Goal: Information Seeking & Learning: Find specific fact

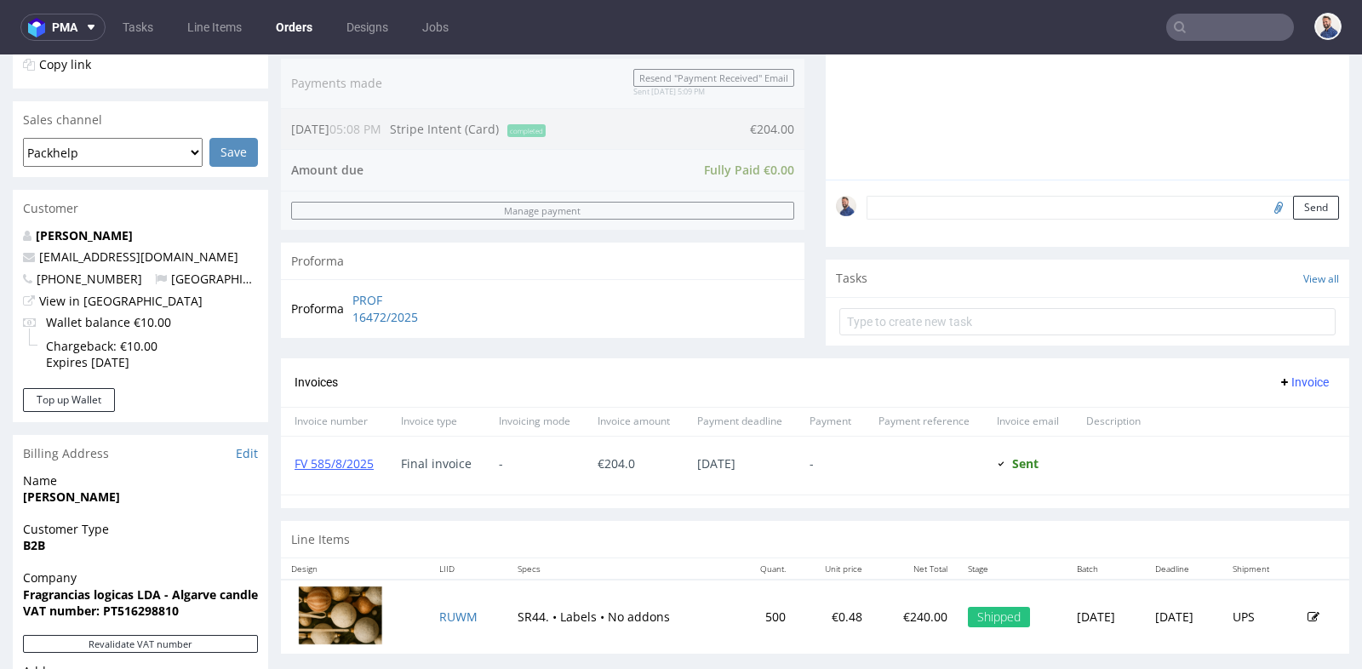
scroll to position [4, 0]
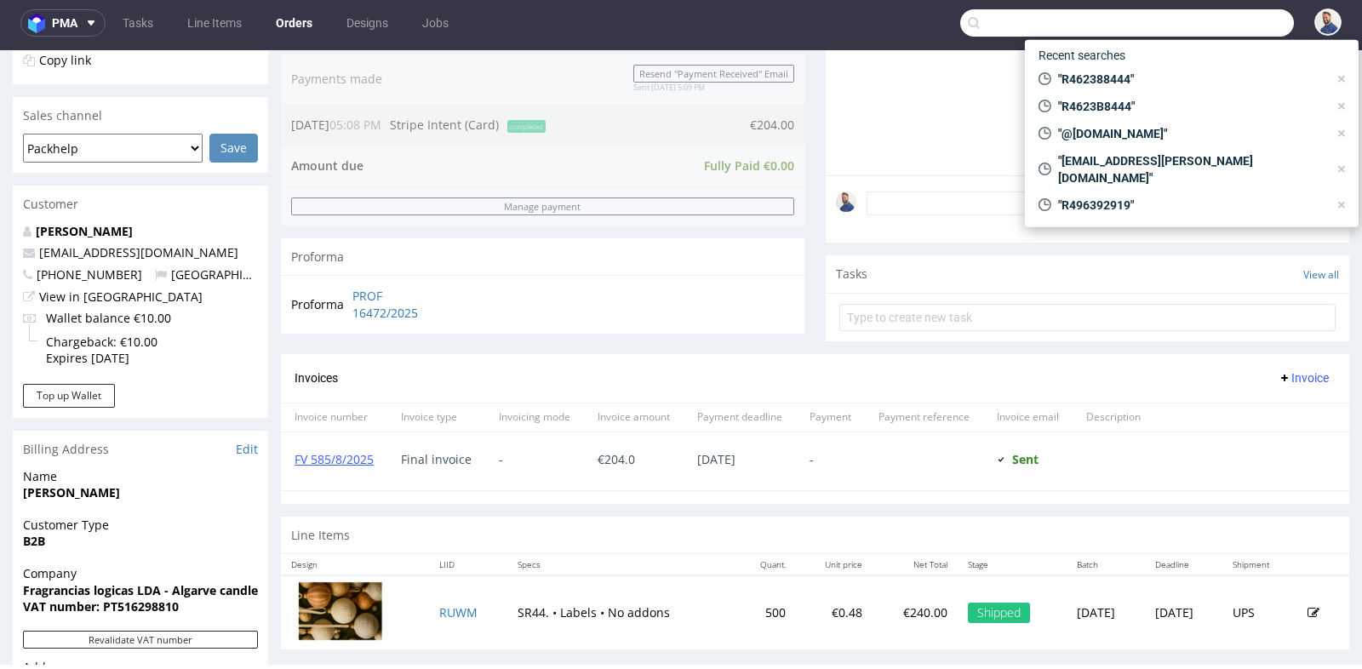
click at [1215, 31] on input "text" at bounding box center [1128, 22] width 334 height 27
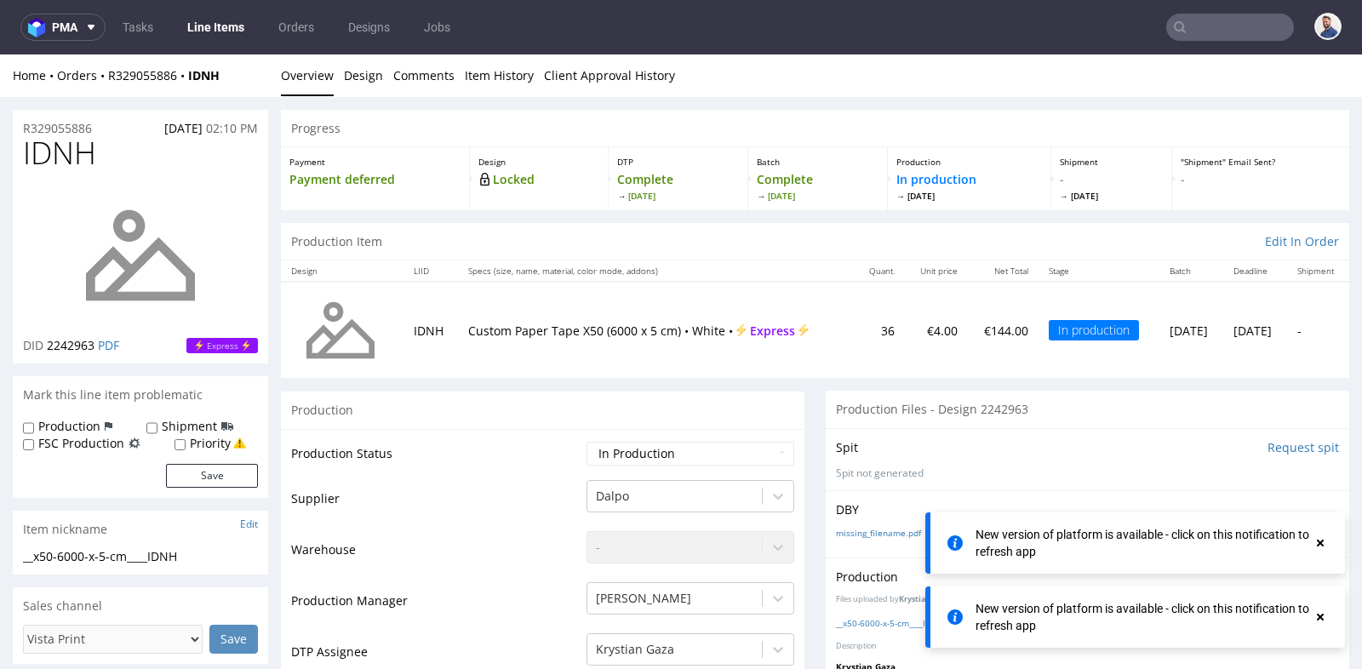
scroll to position [13, 0]
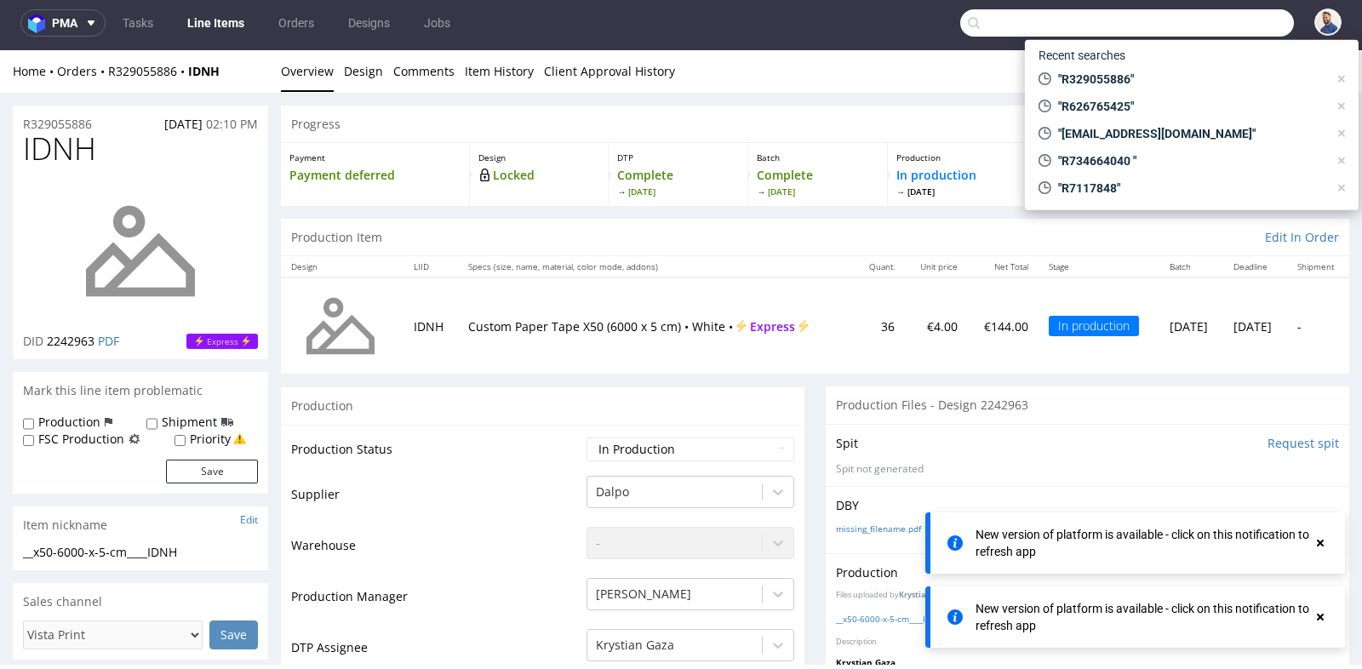
click at [1213, 14] on input "text" at bounding box center [1128, 22] width 334 height 27
paste input "[PERSON_NAME][EMAIL_ADDRESS][DOMAIN_NAME]"
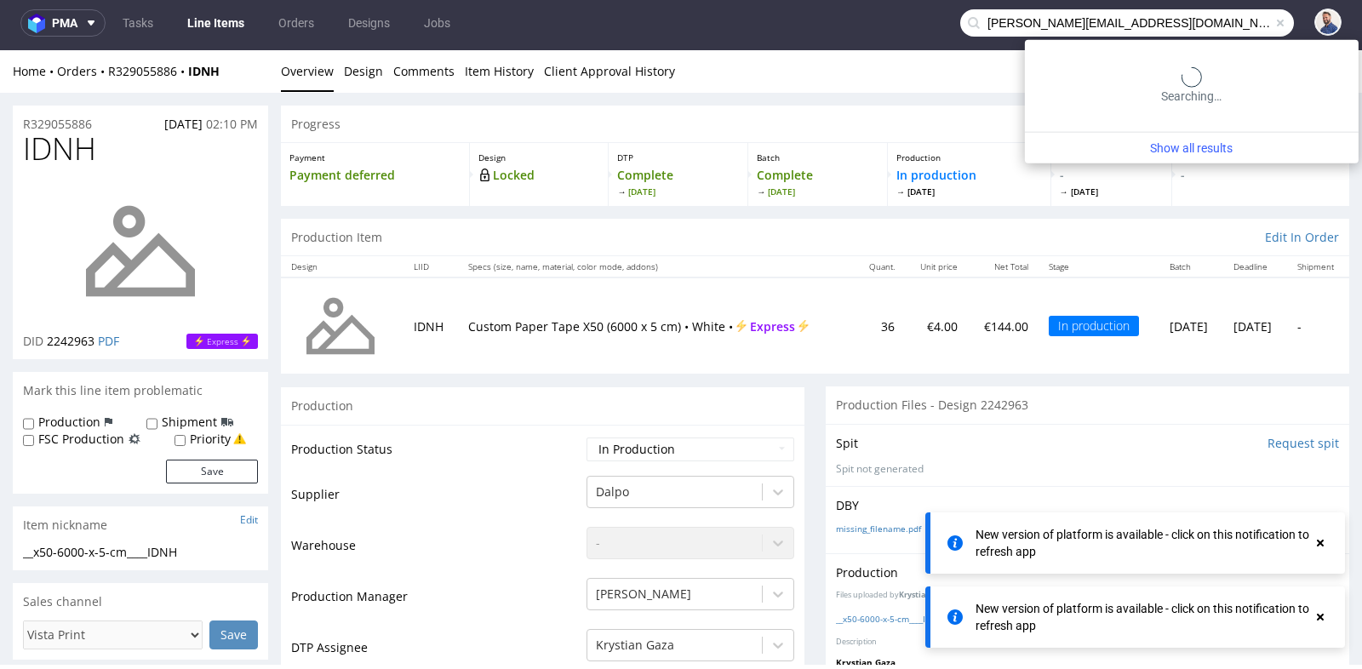
type input "[PERSON_NAME][EMAIL_ADDRESS][DOMAIN_NAME]"
